Goal: Transaction & Acquisition: Purchase product/service

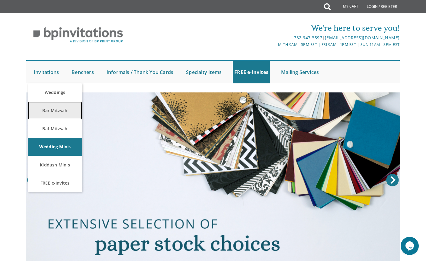
click at [52, 108] on link "Bar Mitzvah" at bounding box center [55, 110] width 54 height 18
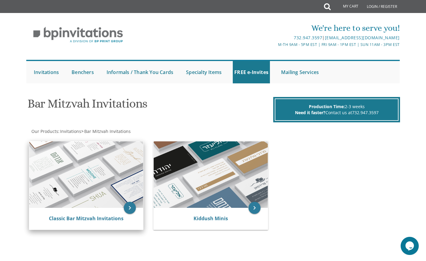
click at [95, 172] on img at bounding box center [86, 174] width 114 height 66
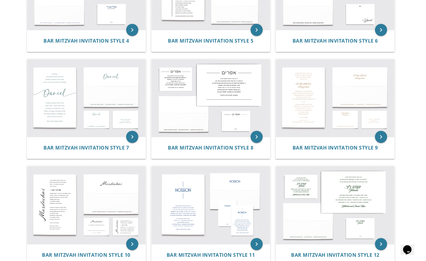
scroll to position [286, 0]
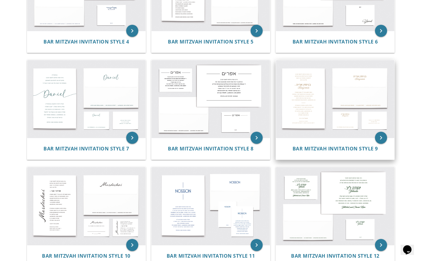
click at [313, 104] on img at bounding box center [335, 99] width 118 height 78
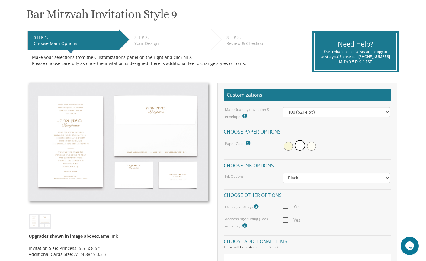
scroll to position [98, 0]
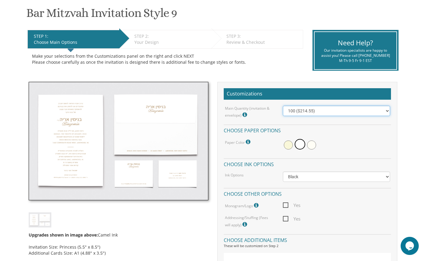
click at [291, 113] on select "100 ($214.55) 200 ($254.60) 300 ($294.25) 400 ($333.55) 500 ($373.90) 600 ($413…" at bounding box center [336, 111] width 107 height 10
click at [283, 106] on select "100 ($214.55) 200 ($254.60) 300 ($294.25) 400 ($333.55) 500 ($373.90) 600 ($413…" at bounding box center [336, 111] width 107 height 10
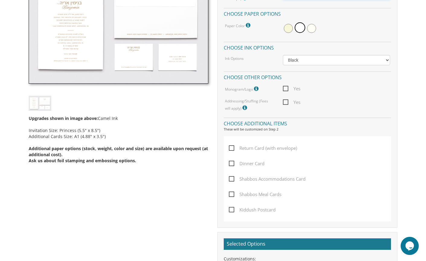
scroll to position [218, 0]
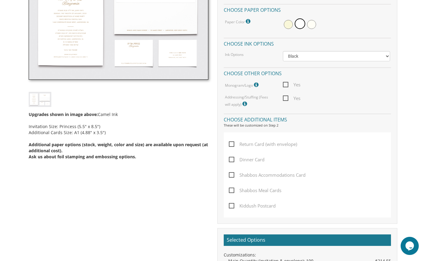
click at [233, 144] on span "Return Card (with envelope)" at bounding box center [263, 144] width 68 height 8
click at [233, 144] on input "Return Card (with envelope)" at bounding box center [231, 143] width 4 height 4
checkbox input "true"
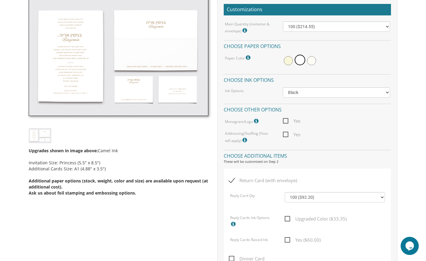
scroll to position [183, 0]
click at [139, 87] on img at bounding box center [119, 56] width 180 height 118
click at [166, 91] on img at bounding box center [119, 56] width 180 height 118
click at [155, 49] on img at bounding box center [119, 56] width 180 height 118
click at [138, 82] on img at bounding box center [119, 56] width 180 height 118
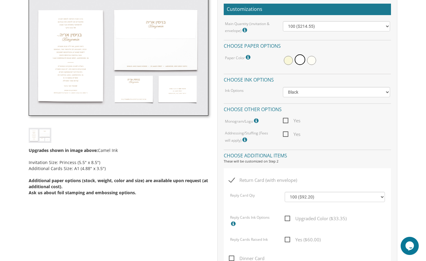
click at [162, 59] on img at bounding box center [119, 56] width 180 height 118
click at [143, 88] on img at bounding box center [119, 56] width 180 height 118
click at [174, 92] on img at bounding box center [119, 56] width 180 height 118
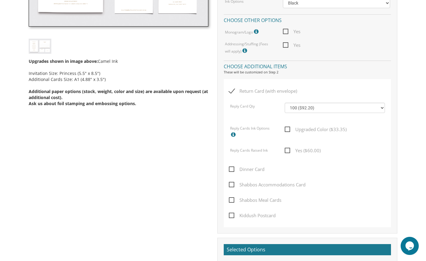
scroll to position [272, 0]
click at [232, 169] on span "Dinner Card" at bounding box center [247, 169] width 36 height 8
click at [232, 169] on input "Dinner Card" at bounding box center [231, 168] width 4 height 4
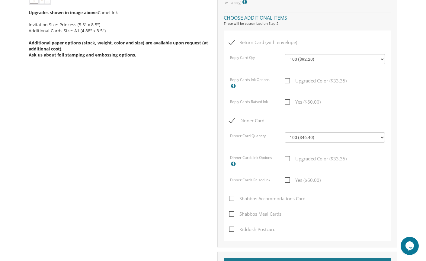
scroll to position [323, 0]
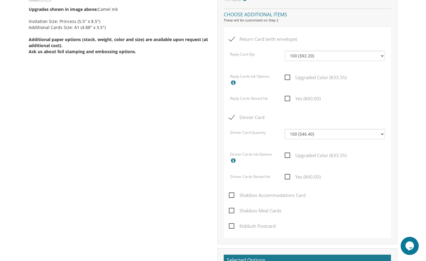
click at [233, 118] on span "Dinner Card" at bounding box center [247, 117] width 36 height 8
click at [233, 118] on input "Dinner Card" at bounding box center [231, 117] width 4 height 4
checkbox input "false"
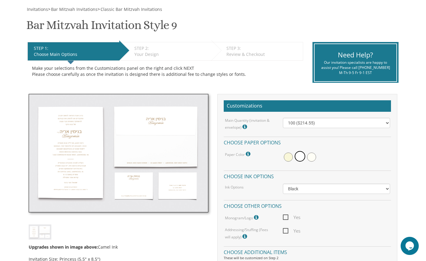
scroll to position [87, 0]
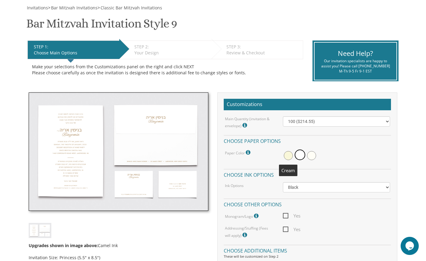
click at [288, 156] on span at bounding box center [288, 155] width 9 height 9
click at [300, 157] on span at bounding box center [300, 155] width 9 height 9
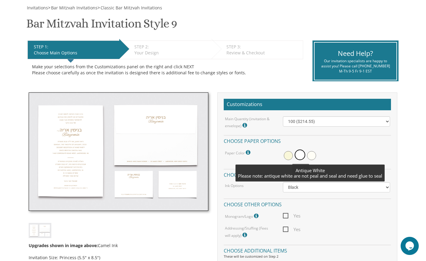
click at [310, 156] on span at bounding box center [311, 155] width 9 height 9
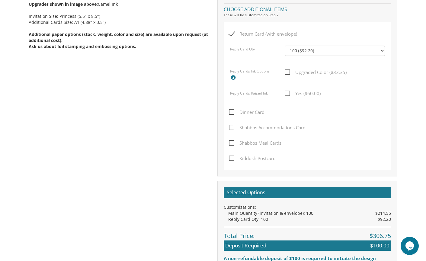
scroll to position [329, 0]
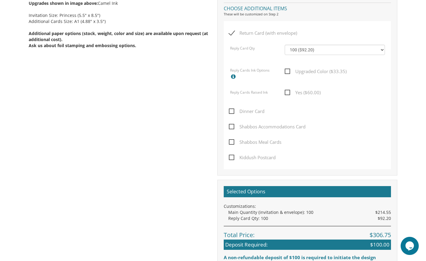
click at [231, 35] on span "Return Card (with envelope)" at bounding box center [263, 33] width 68 height 8
click at [231, 34] on input "Return Card (with envelope)" at bounding box center [231, 32] width 4 height 4
checkbox input "false"
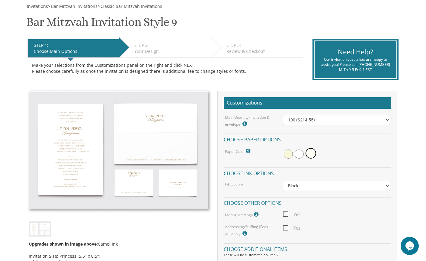
scroll to position [91, 0]
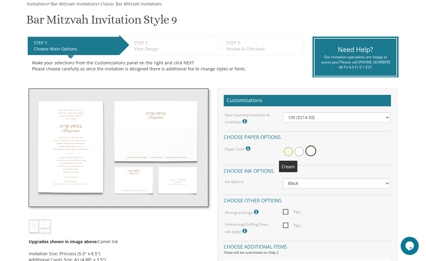
click at [288, 152] on span at bounding box center [288, 151] width 9 height 9
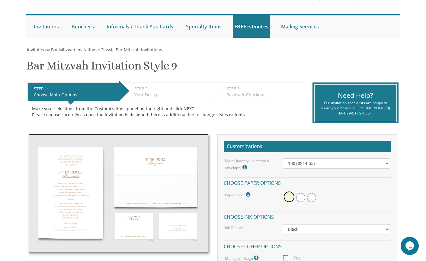
scroll to position [0, 0]
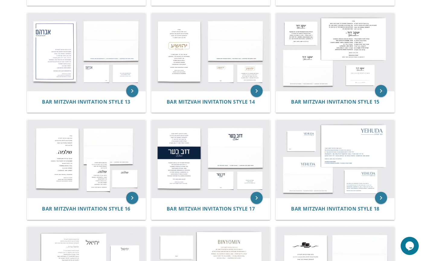
scroll to position [549, 0]
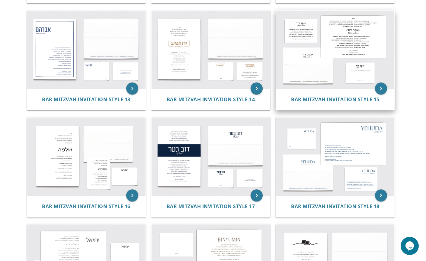
click at [341, 35] on img at bounding box center [335, 50] width 118 height 78
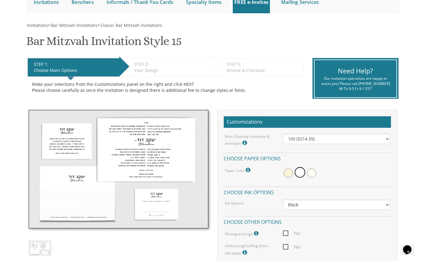
scroll to position [71, 0]
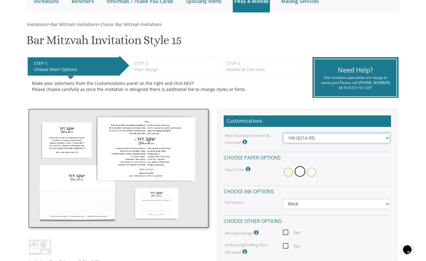
click at [327, 139] on select "100 ($214.55) 200 ($254.60) 300 ($294.25) 400 ($333.55) 500 ($373.90) 600 ($413…" at bounding box center [336, 138] width 107 height 10
click at [283, 133] on select "100 ($214.55) 200 ($254.60) 300 ($294.25) 400 ($333.55) 500 ($373.90) 600 ($413…" at bounding box center [336, 138] width 107 height 10
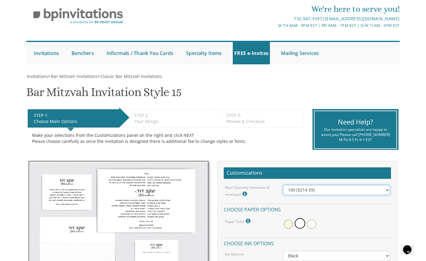
scroll to position [0, 0]
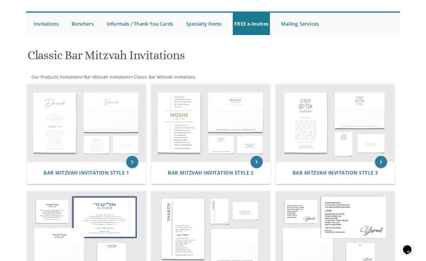
scroll to position [48, 0]
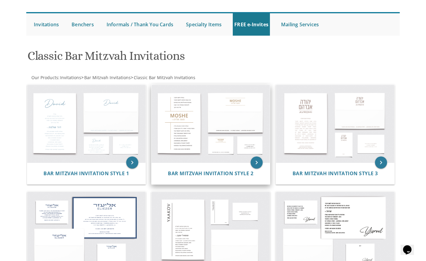
click at [171, 123] on img at bounding box center [210, 124] width 118 height 78
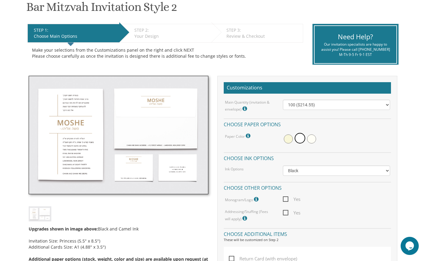
scroll to position [105, 0]
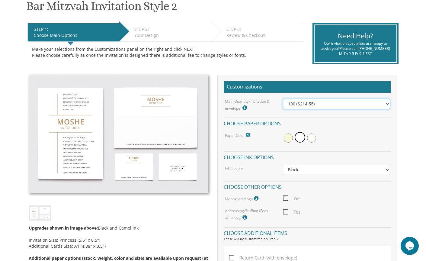
click at [313, 104] on select "100 ($214.55) 200 ($254.60) 300 ($294.25) 400 ($333.55) 500 ($373.90) 600 ($413…" at bounding box center [336, 104] width 107 height 10
click at [244, 107] on icon at bounding box center [245, 107] width 6 height 5
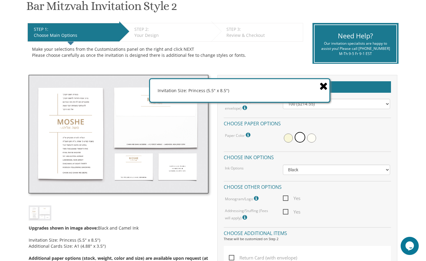
click at [323, 85] on icon at bounding box center [323, 86] width 8 height 11
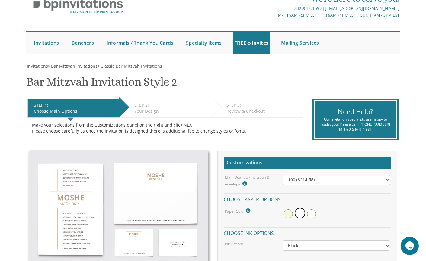
scroll to position [0, 0]
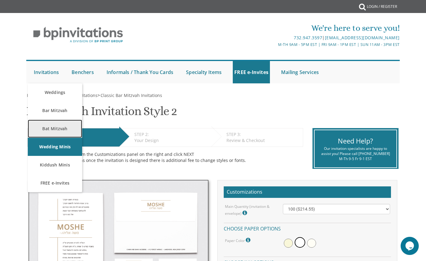
click at [53, 128] on link "Bat Mitzvah" at bounding box center [55, 128] width 54 height 18
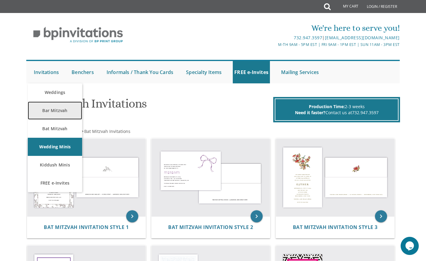
click at [51, 109] on link "Bar Mitzvah" at bounding box center [55, 110] width 54 height 18
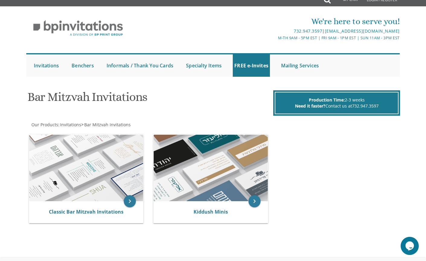
scroll to position [7, 0]
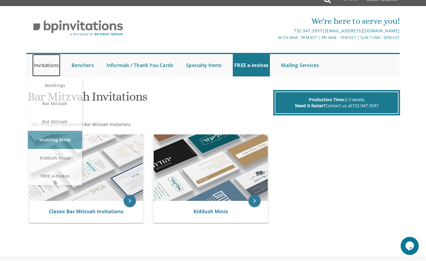
click at [45, 65] on link "Invitations" at bounding box center [46, 65] width 28 height 22
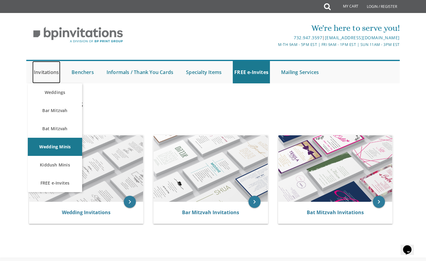
click at [47, 70] on link "Invitations" at bounding box center [46, 72] width 28 height 22
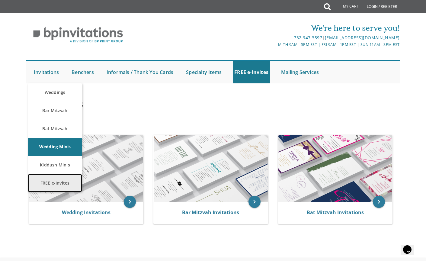
click at [62, 182] on link "FREE e-Invites" at bounding box center [55, 183] width 54 height 18
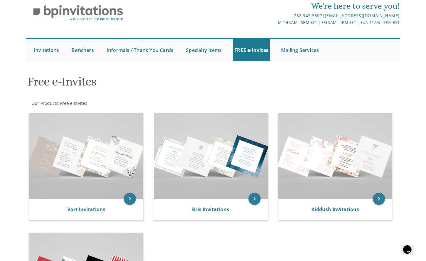
scroll to position [23, 0]
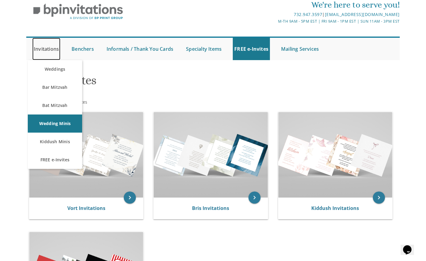
click at [46, 49] on link "Invitations" at bounding box center [46, 49] width 28 height 22
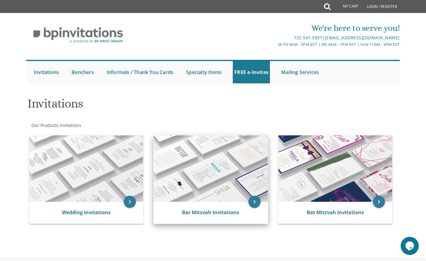
click at [183, 176] on img at bounding box center [211, 168] width 114 height 66
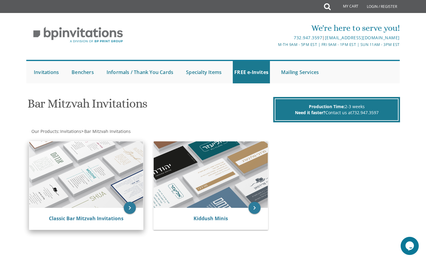
click at [88, 183] on img at bounding box center [86, 174] width 114 height 66
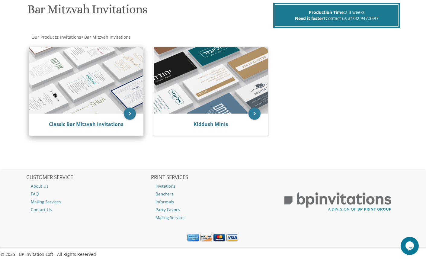
scroll to position [95, 0]
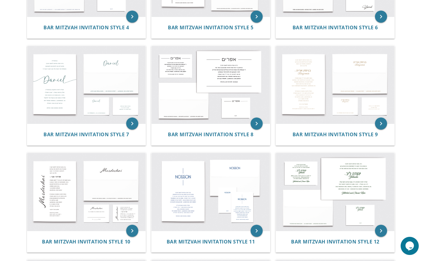
scroll to position [300, 0]
